Goal: Find specific page/section: Find specific page/section

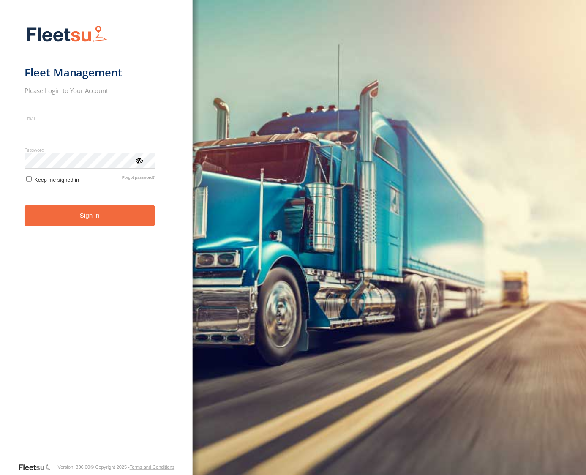
type input "**********"
click at [95, 225] on form "**********" at bounding box center [96, 241] width 144 height 442
click at [85, 217] on button "Sign in" at bounding box center [89, 215] width 130 height 21
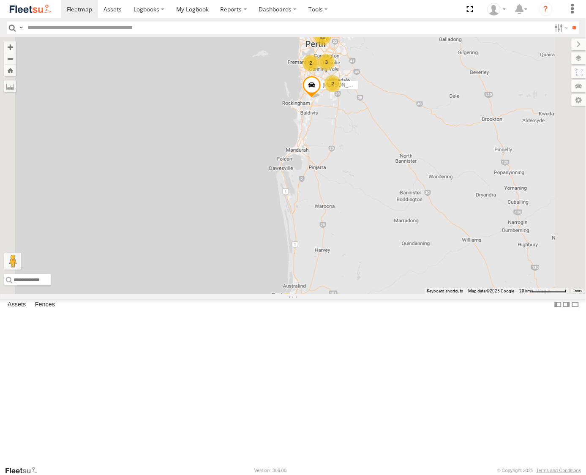
click at [331, 45] on div "21" at bounding box center [322, 36] width 17 height 17
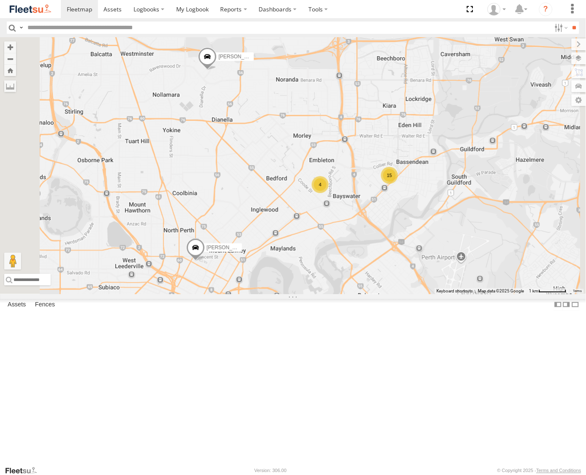
click at [328, 193] on div "4" at bounding box center [320, 184] width 17 height 17
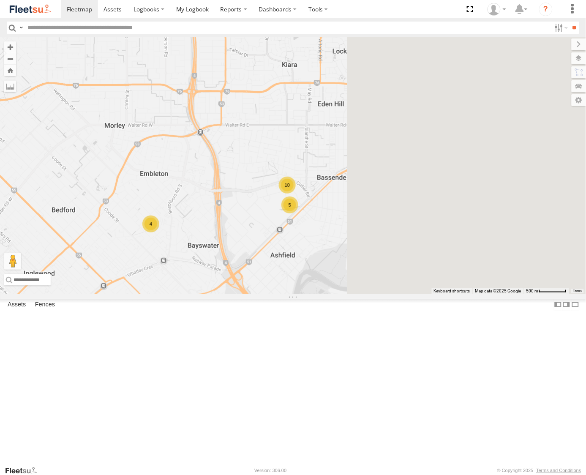
drag, startPoint x: 474, startPoint y: 196, endPoint x: 302, endPoint y: 254, distance: 181.2
click at [302, 254] on div "[PERSON_NAME] - 1HVJ177 [PERSON_NAME] -1HSK204 [PERSON_NAME] - 1IAM429 - 0456 9…" at bounding box center [293, 165] width 586 height 257
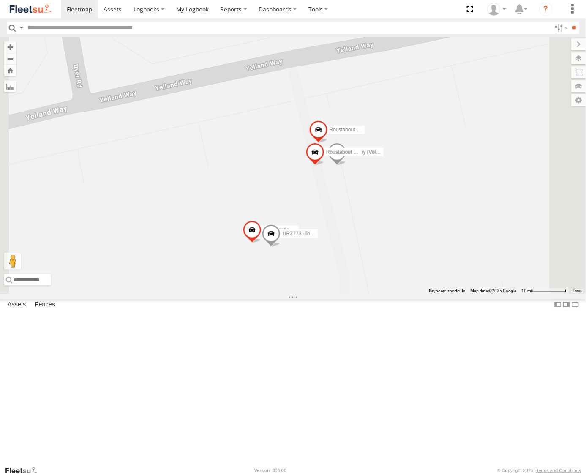
click at [280, 247] on span at bounding box center [270, 235] width 19 height 23
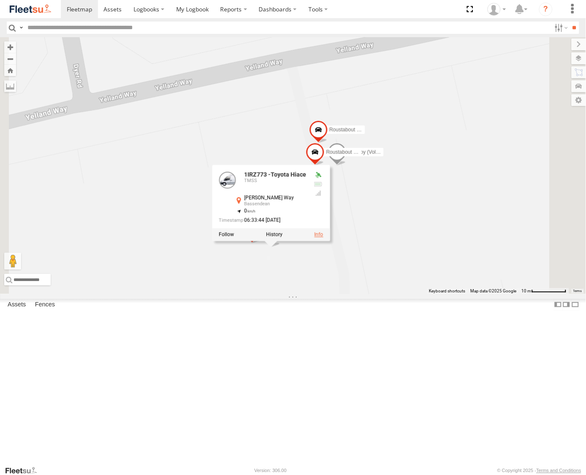
click at [323, 237] on link at bounding box center [318, 234] width 9 height 6
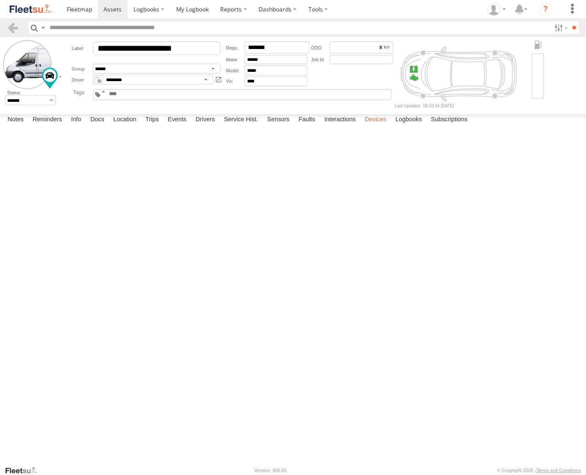
click at [382, 126] on label "Devices" at bounding box center [376, 120] width 30 height 12
click at [18, 126] on label "Notes" at bounding box center [15, 120] width 24 height 12
